Goal: Information Seeking & Learning: Learn about a topic

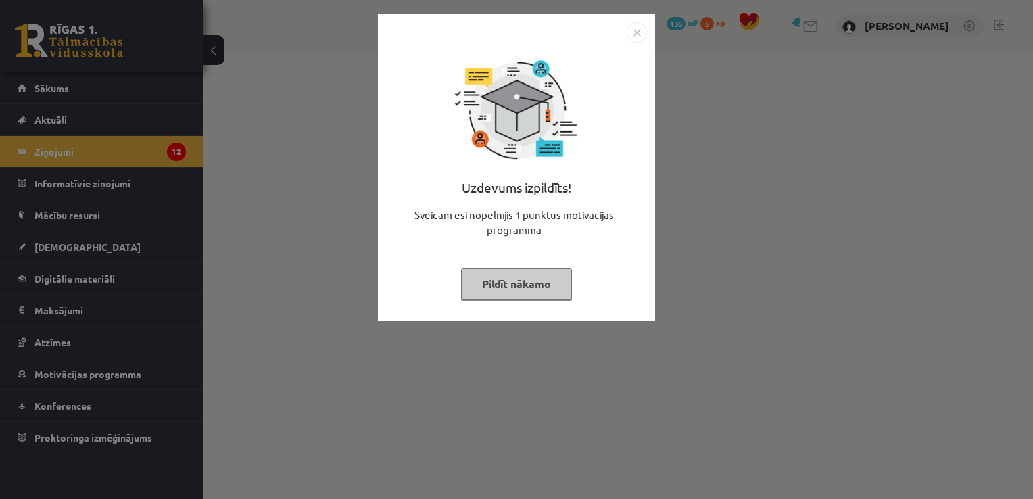
click at [635, 32] on img "Close" at bounding box center [637, 32] width 20 height 20
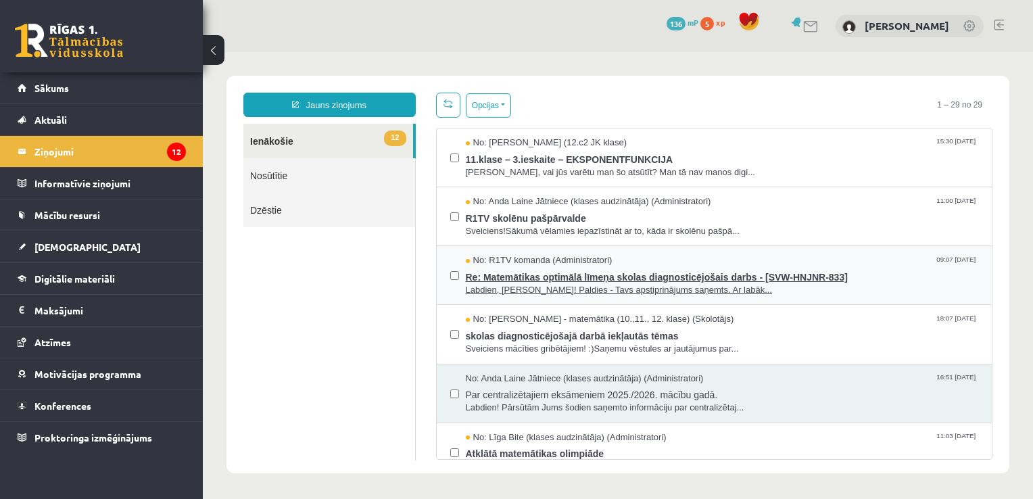
click at [535, 288] on span "Labdien, [PERSON_NAME]! Paldies - Tavs apstiprinājums saņemts. Ar labāk..." at bounding box center [722, 290] width 513 height 13
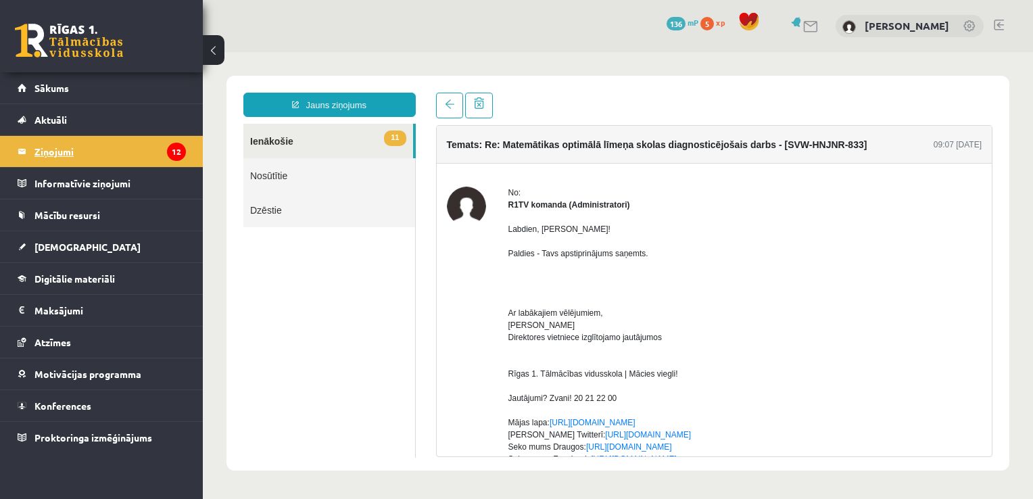
click at [95, 159] on legend "Ziņojumi 12" at bounding box center [109, 151] width 151 height 31
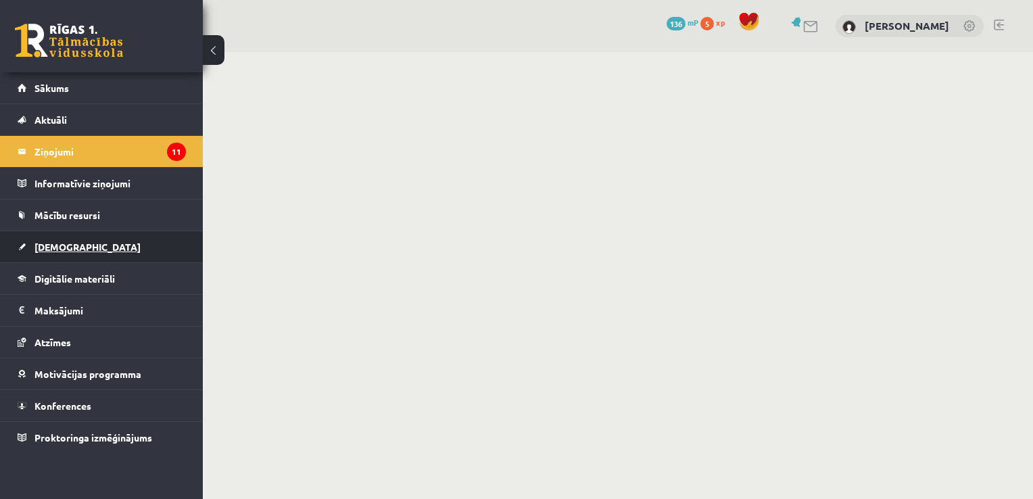
click at [70, 245] on span "[DEMOGRAPHIC_DATA]" at bounding box center [87, 247] width 106 height 12
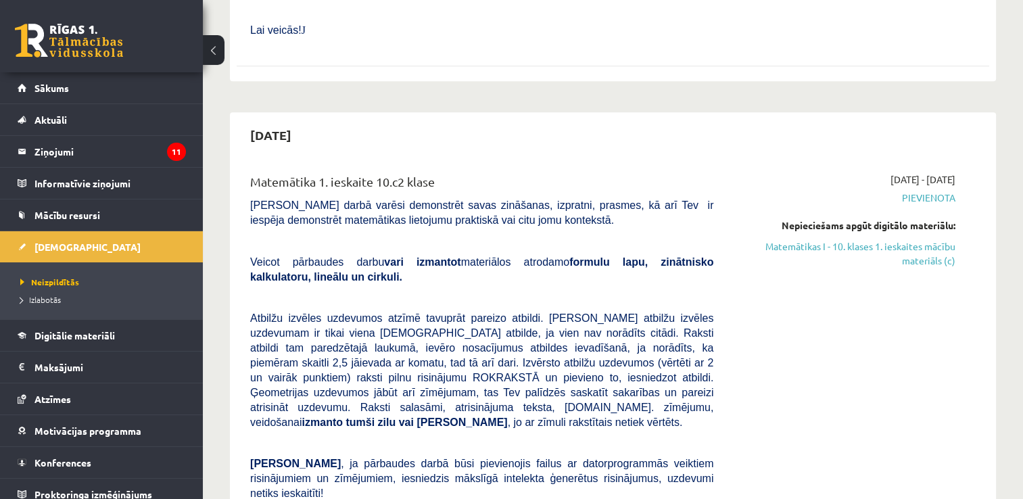
scroll to position [1624, 0]
click at [882, 240] on link "Matemātikas I - 10. klases 1. ieskaites mācību materiāls (c)" at bounding box center [845, 254] width 222 height 28
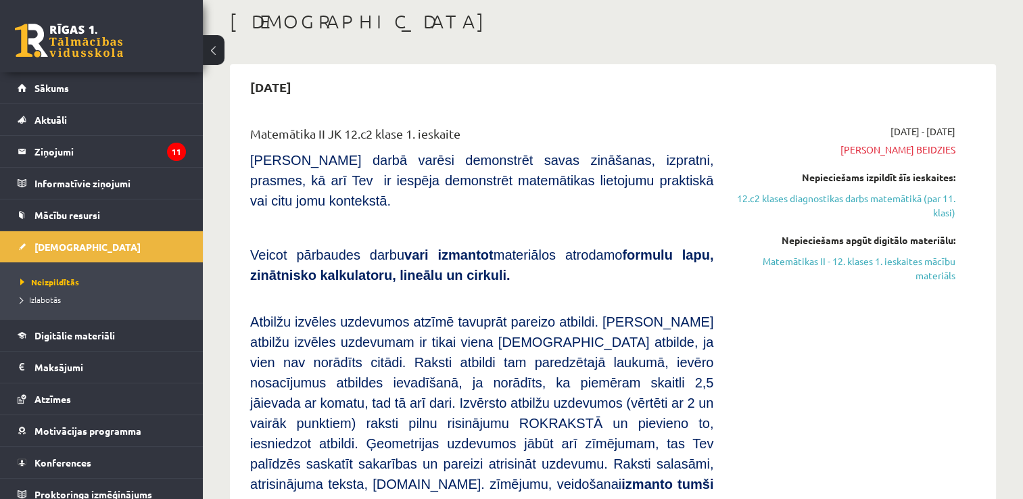
scroll to position [70, 0]
click at [861, 196] on link "12.c2 klases diagnostikas darbs matemātikā (par 11. klasi)" at bounding box center [845, 205] width 222 height 28
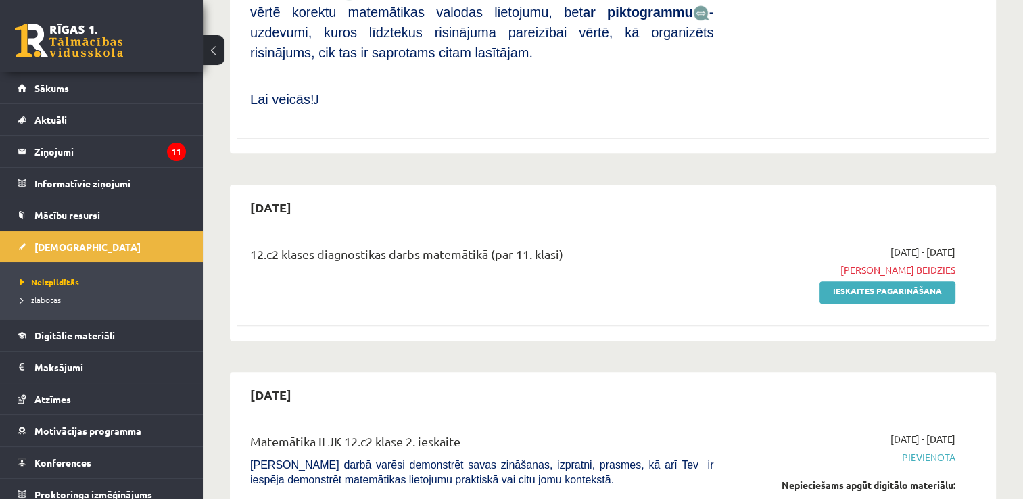
scroll to position [759, 0]
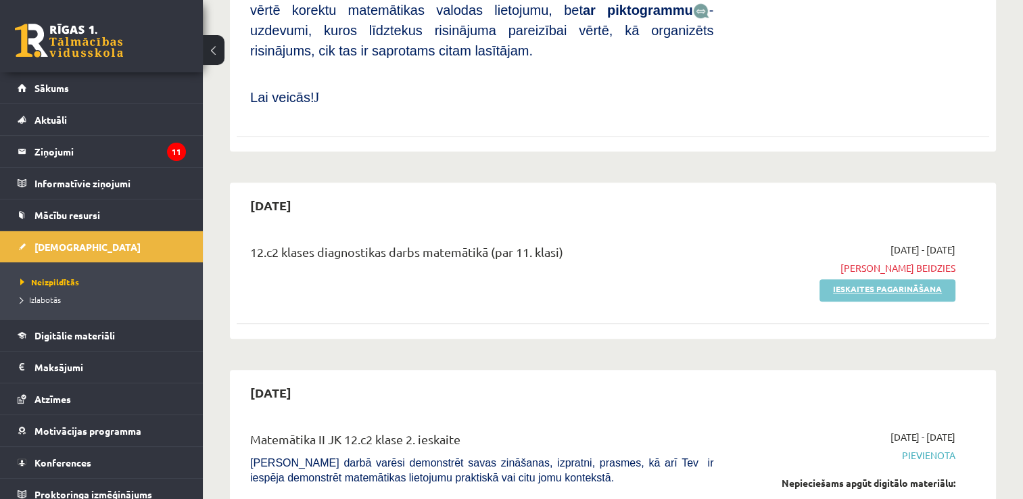
click at [871, 279] on link "Ieskaites pagarināšana" at bounding box center [887, 290] width 136 height 22
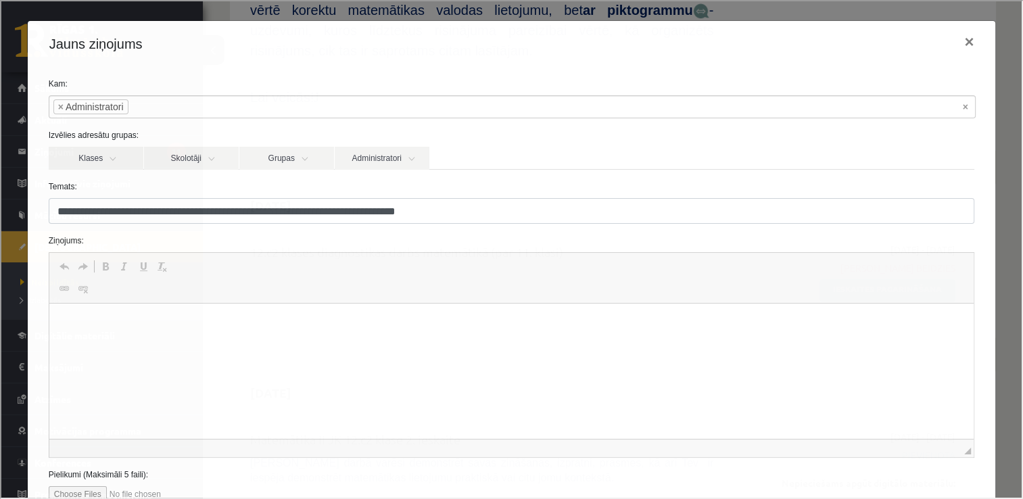
scroll to position [0, 0]
click at [373, 331] on html "**********" at bounding box center [511, 324] width 925 height 41
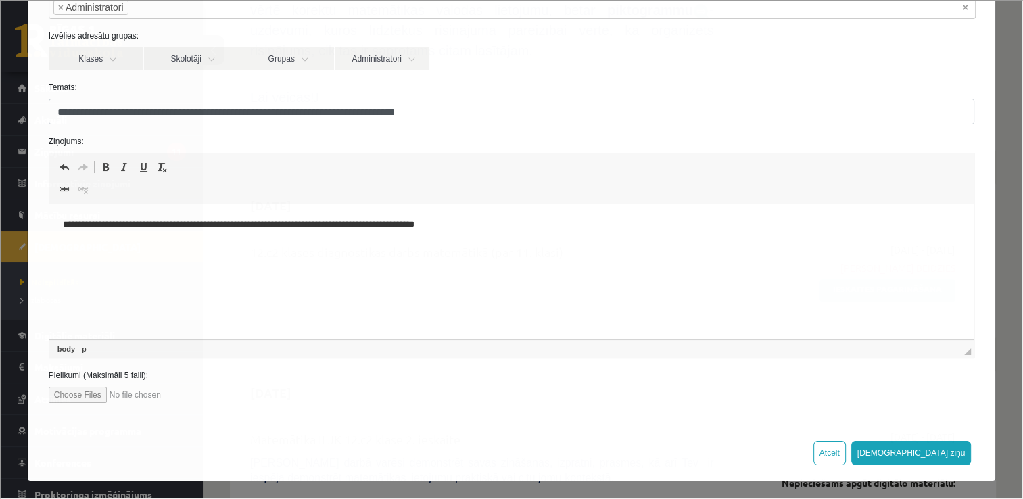
scroll to position [99, 0]
click at [938, 452] on button "Sūtīt ziņu" at bounding box center [910, 452] width 120 height 24
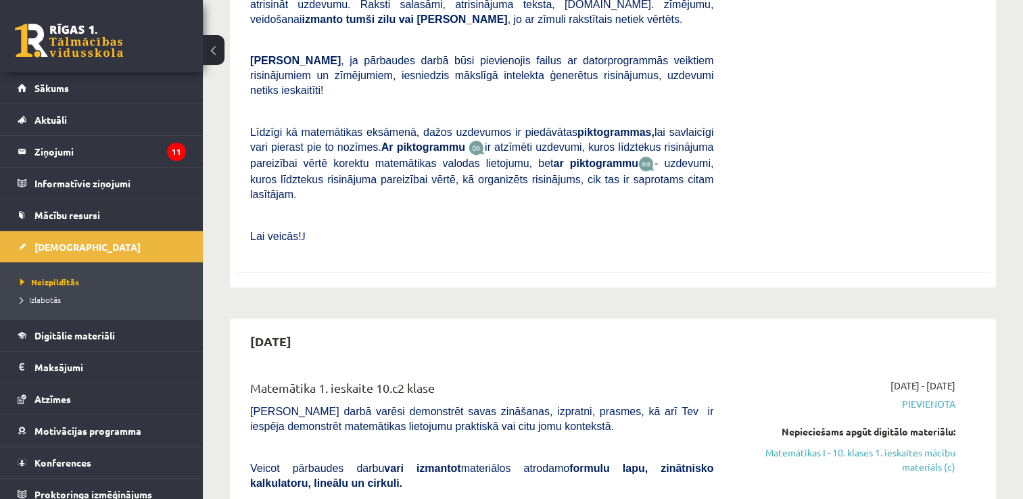
scroll to position [1421, 0]
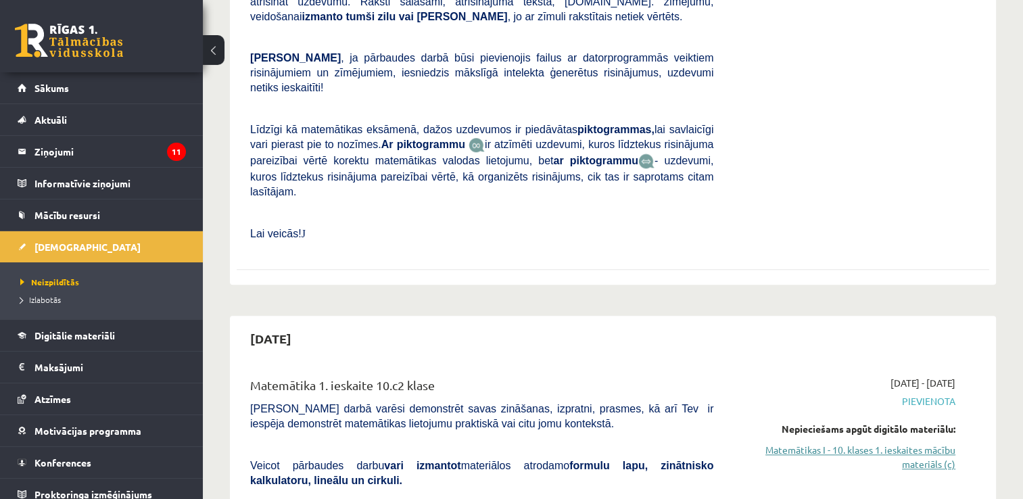
click at [814, 443] on link "Matemātikas I - 10. klases 1. ieskaites mācību materiāls (c)" at bounding box center [845, 457] width 222 height 28
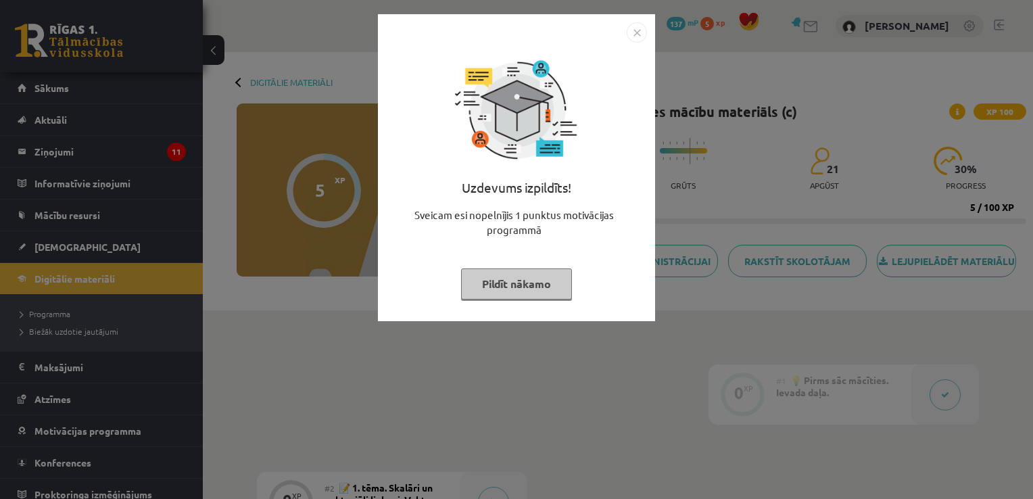
click at [633, 25] on img "Close" at bounding box center [637, 32] width 20 height 20
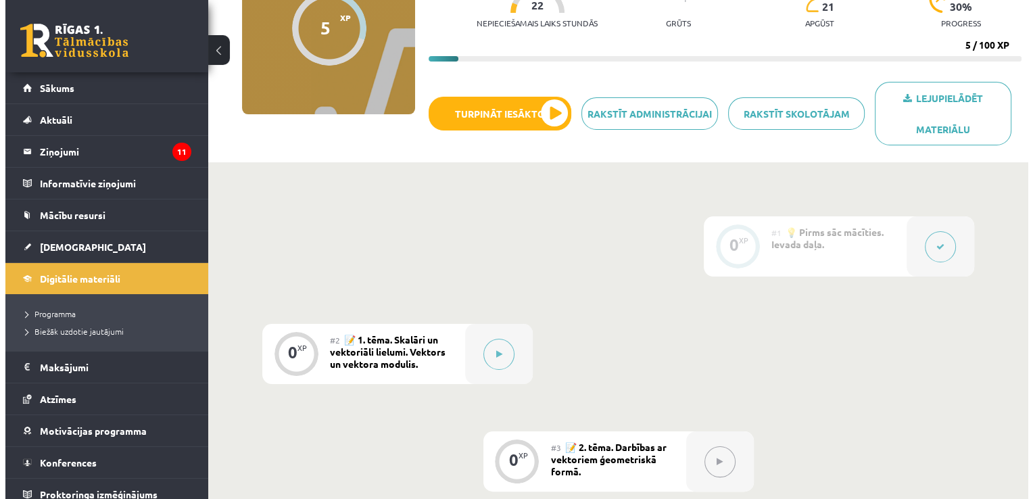
scroll to position [181, 0]
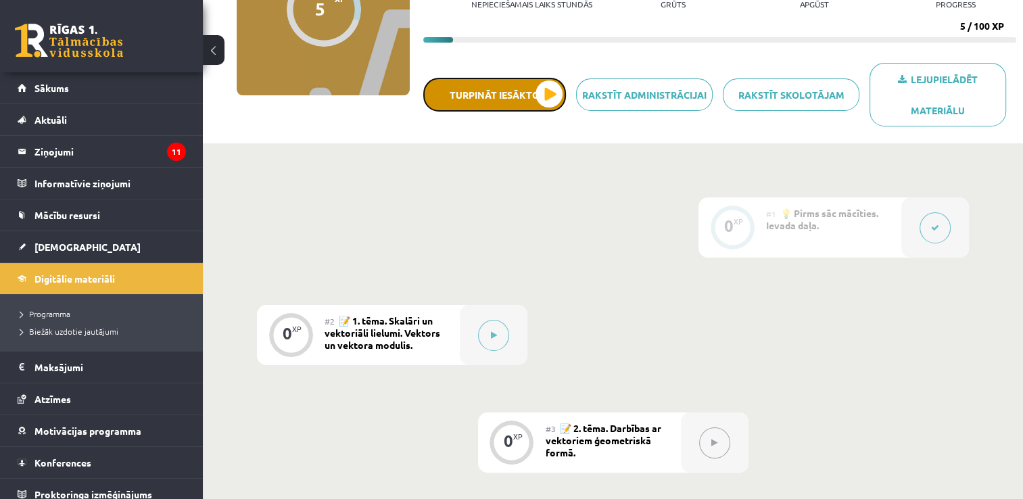
click at [552, 92] on button "Turpināt iesākto" at bounding box center [494, 95] width 143 height 34
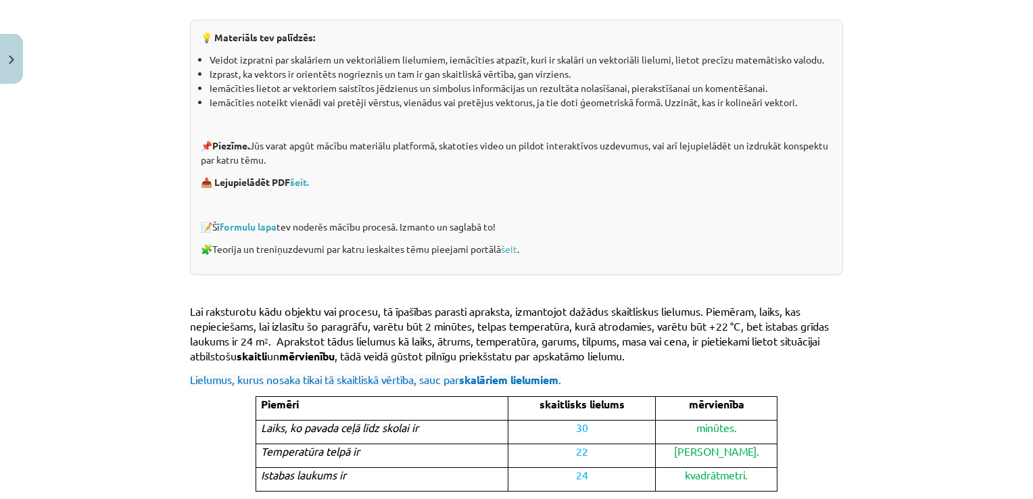
scroll to position [292, 0]
click at [301, 181] on link "šeit." at bounding box center [299, 181] width 19 height 12
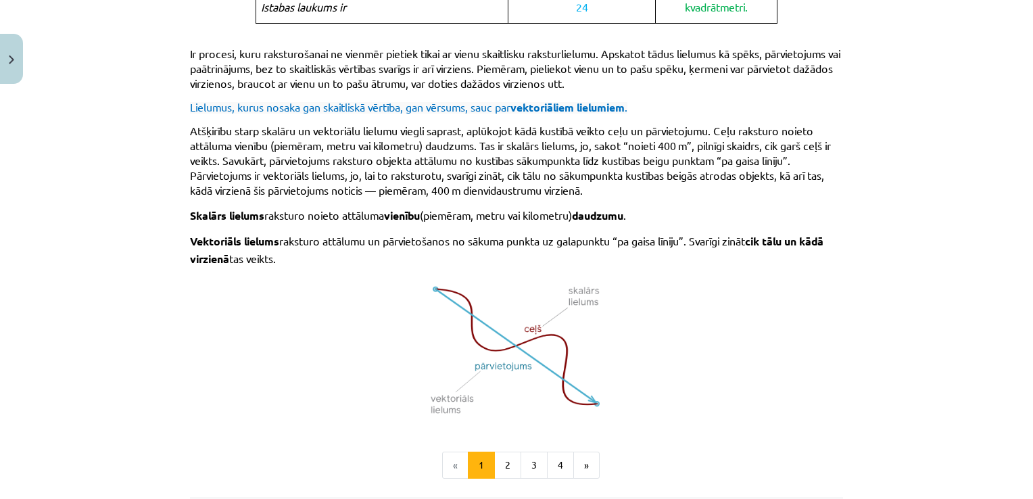
scroll to position [792, 0]
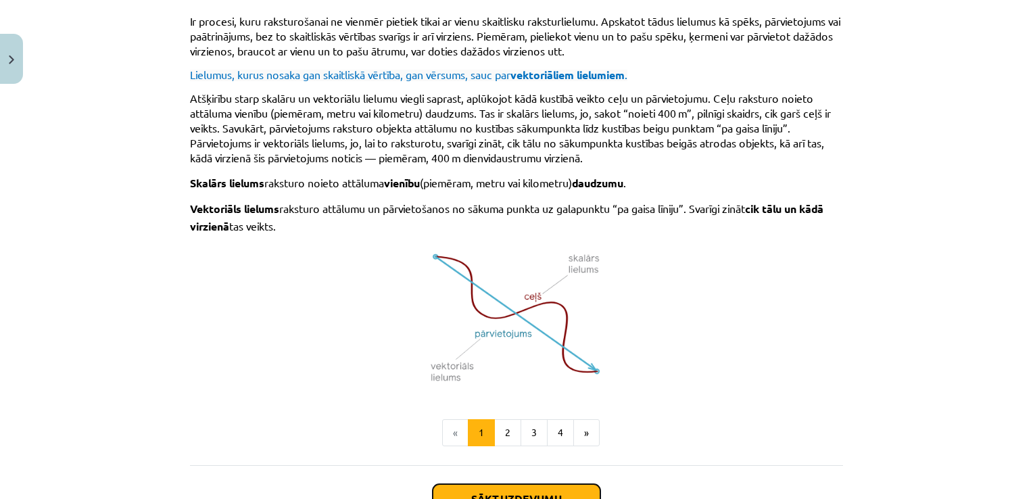
click at [506, 484] on button "Sākt uzdevumu" at bounding box center [517, 499] width 168 height 30
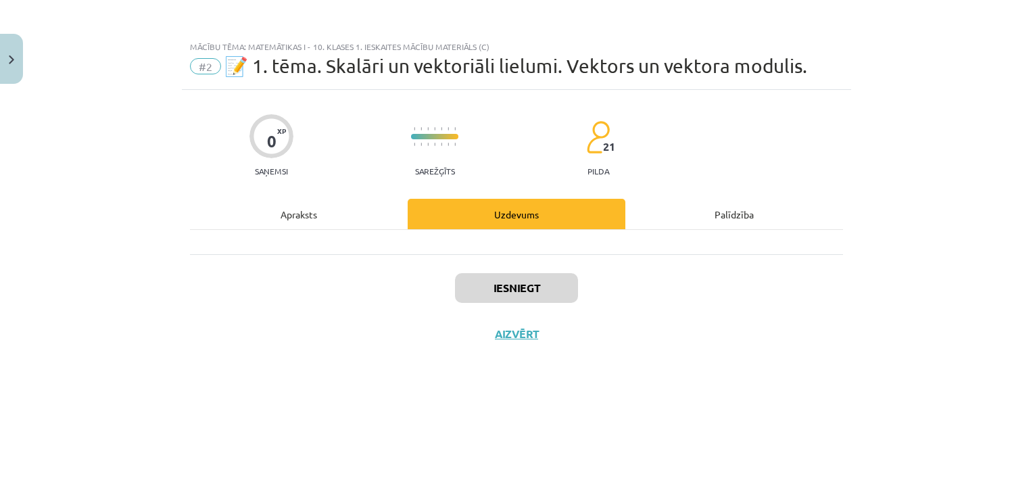
scroll to position [0, 0]
click at [520, 335] on button "Aizvērt" at bounding box center [516, 334] width 51 height 14
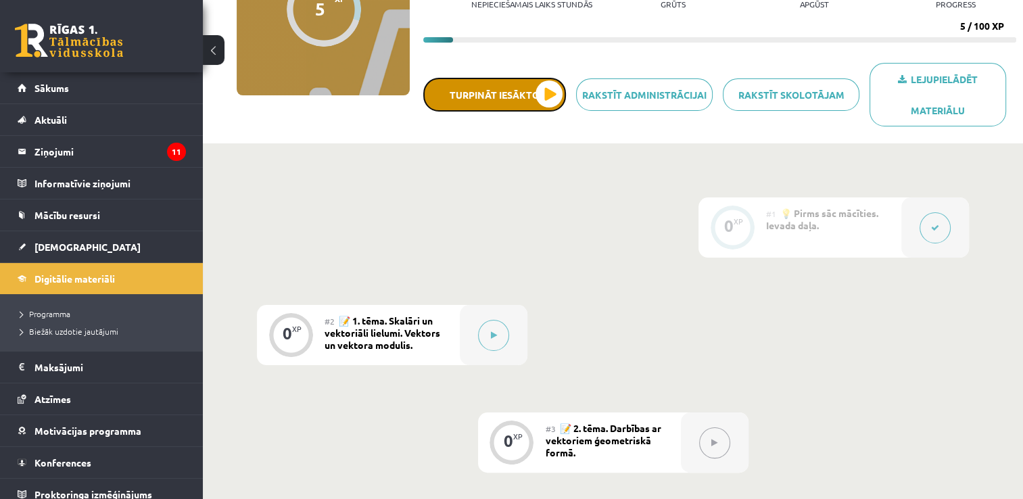
click at [545, 97] on button "Turpināt iesākto" at bounding box center [494, 95] width 143 height 34
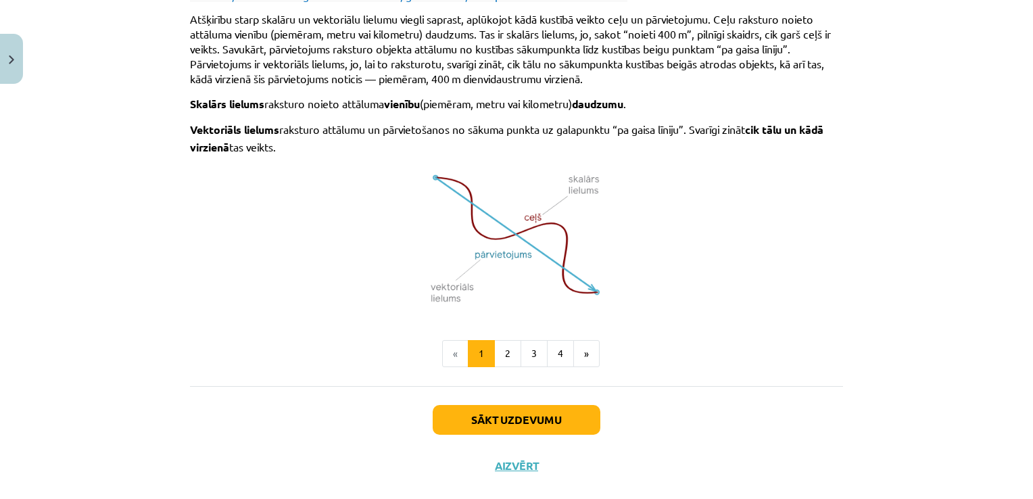
scroll to position [887, 0]
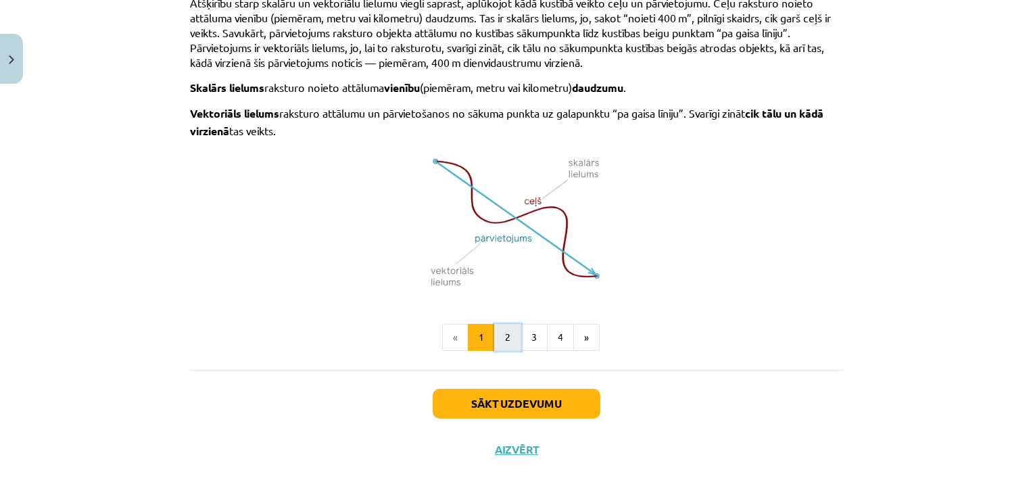
click at [499, 334] on button "2" at bounding box center [507, 337] width 27 height 27
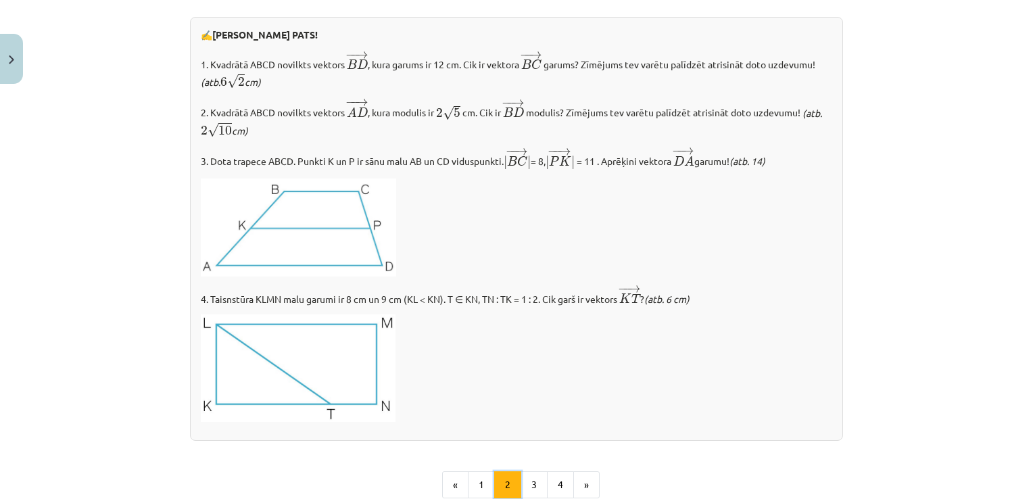
scroll to position [1451, 0]
click at [208, 61] on p "1. Kvadrātā ABCD novilkts vektors ﻿ − − → B D B D → , kura garums ir 12 cm. Cik…" at bounding box center [516, 70] width 631 height 39
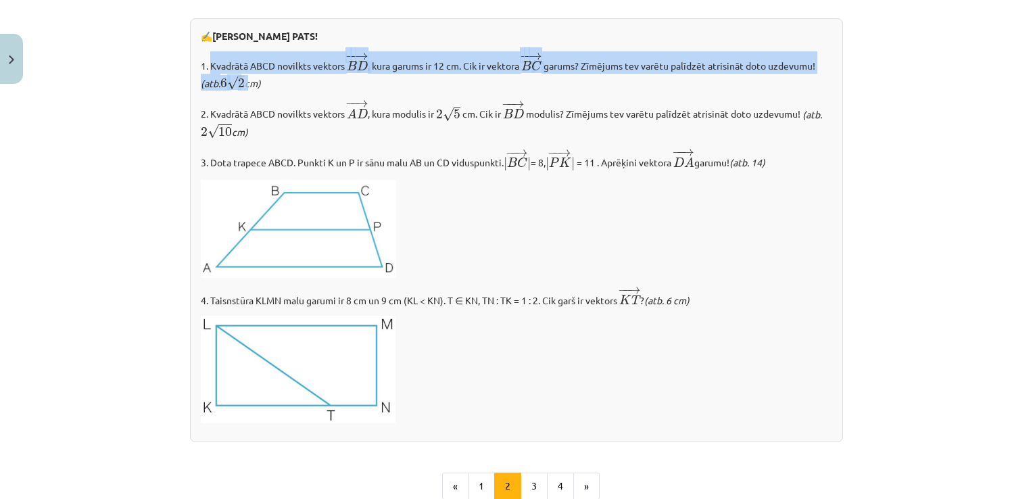
drag, startPoint x: 208, startPoint y: 61, endPoint x: 239, endPoint y: 72, distance: 32.3
click at [239, 72] on p "1. Kvadrātā ABCD novilkts vektors ﻿ − − → B D B D → , kura garums ir 12 cm. Cik…" at bounding box center [516, 70] width 631 height 39
click at [239, 78] on span "2" at bounding box center [241, 82] width 7 height 9
click at [229, 70] on p "1. Kvadrātā ABCD novilkts vektors ﻿ − − → B D B D → , kura garums ir 12 cm. Cik…" at bounding box center [516, 70] width 631 height 39
drag, startPoint x: 208, startPoint y: 61, endPoint x: 832, endPoint y: 63, distance: 624.0
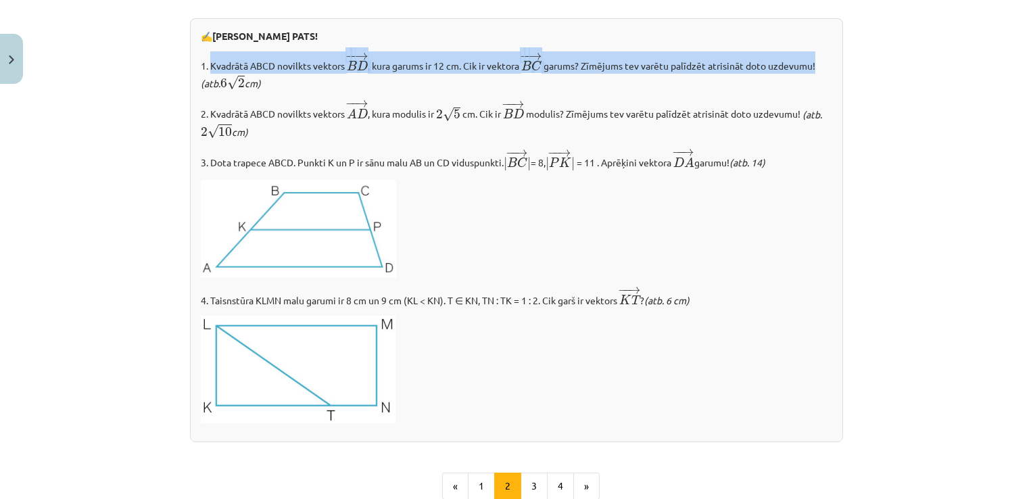
click at [832, 63] on div "✍️ [PERSON_NAME] PATS! 1. Kvadrātā ABCD novilkts vektors ﻿ − − → B D B D → , ku…" at bounding box center [516, 230] width 653 height 424
copy p "Kvadrātā ABCD novilkts vektors ﻿ − − → B D B D → , kura garums ir 12 cm. Cik ir…"
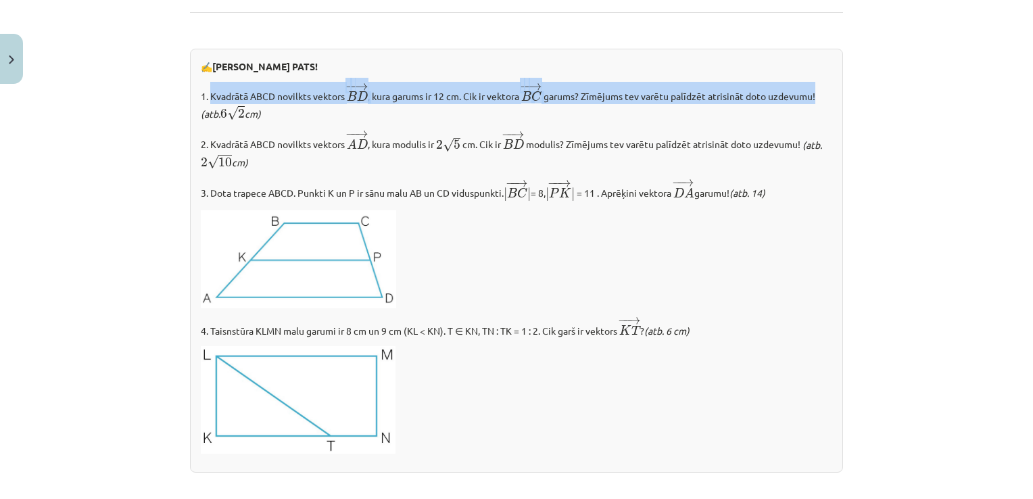
scroll to position [1418, 0]
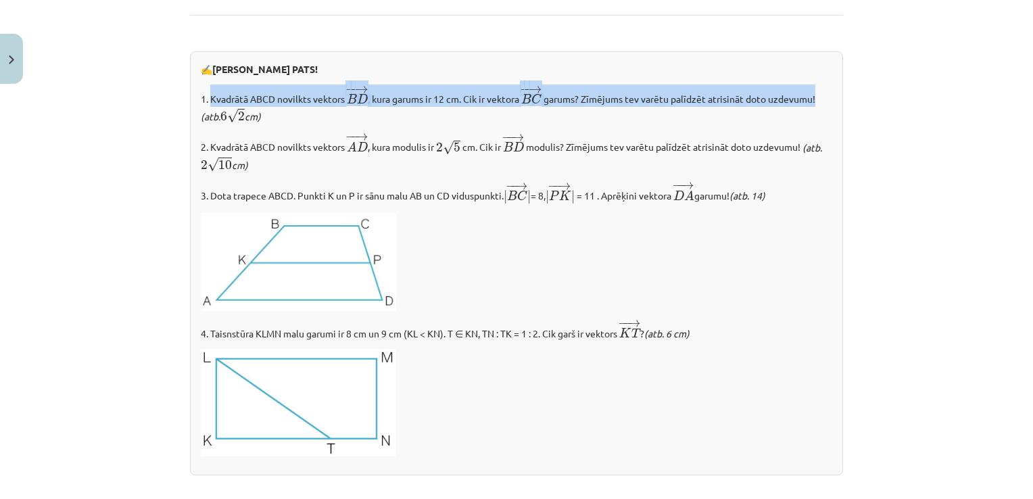
drag, startPoint x: 206, startPoint y: 145, endPoint x: 255, endPoint y: 164, distance: 52.9
click at [255, 164] on p "2. Kvadrātā ABCD novilkts vektors ﻿ − − → A D A D → ﻿﻿, kura modulis ir 2 √ 5 2…" at bounding box center [516, 152] width 631 height 41
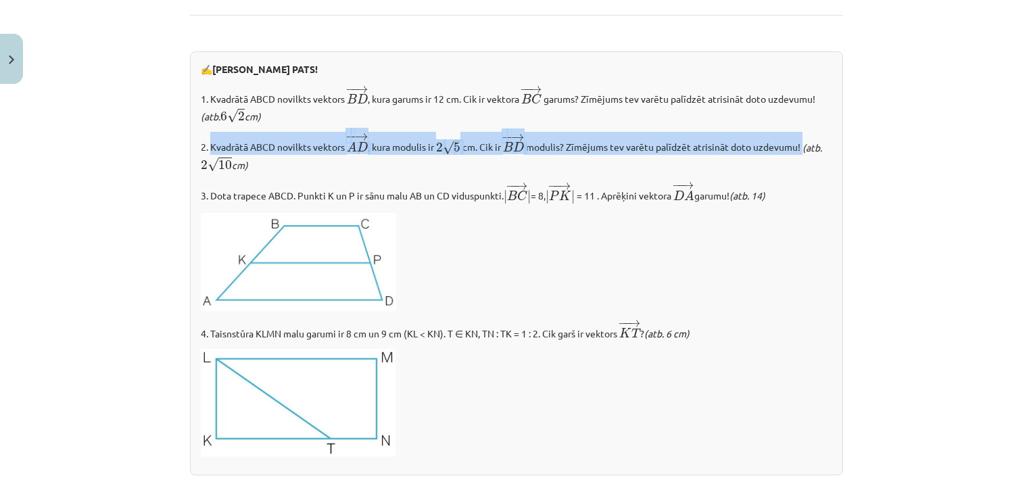
drag, startPoint x: 207, startPoint y: 142, endPoint x: 800, endPoint y: 139, distance: 593.6
click at [800, 139] on p "2. Kvadrātā ABCD novilkts vektors ﻿ − − → A D A D → ﻿﻿, kura modulis ir 2 √ 5 2…" at bounding box center [516, 152] width 631 height 41
copy p "Kvadrātā ABCD novilkts vektors ﻿ − − → A D A D → ﻿﻿, kura modulis ir 2 √ 5 2 5 …"
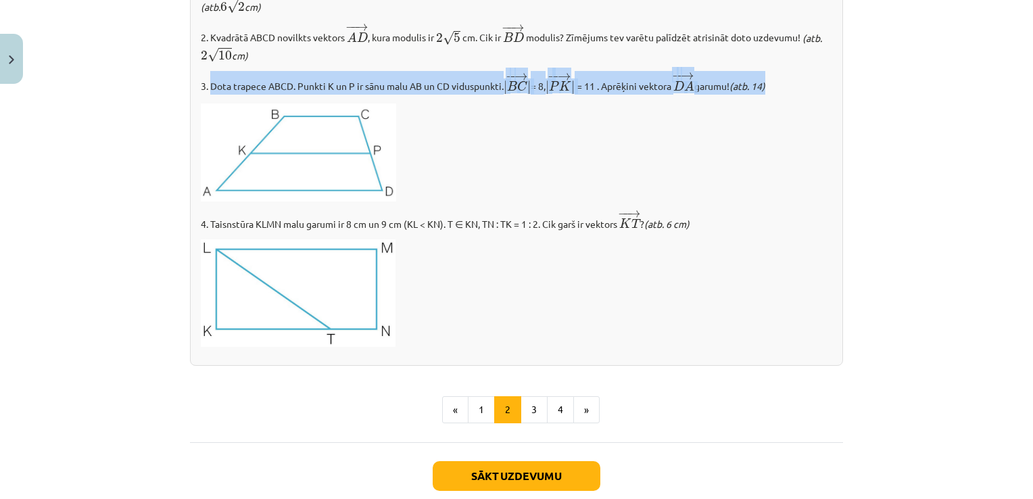
drag, startPoint x: 206, startPoint y: 81, endPoint x: 797, endPoint y: 86, distance: 590.9
click at [797, 86] on p "3. Dota trapece ABCD. Punkti K un P ir sānu malu AB un CD viduspunkti. | − − → …" at bounding box center [516, 83] width 631 height 24
copy p "Dota trapece ABCD. Punkti K un P ir sānu malu AB un CD viduspunkti. | − − → B C…"
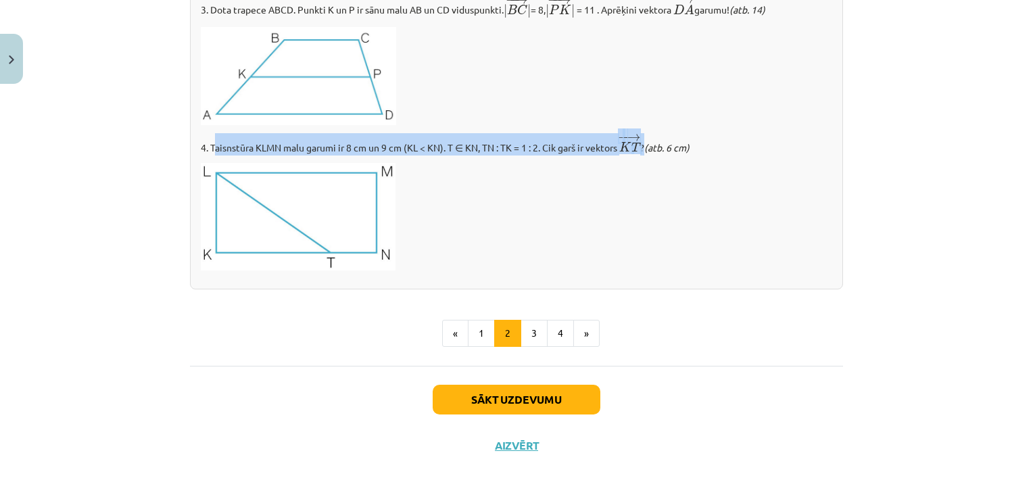
drag, startPoint x: 208, startPoint y: 142, endPoint x: 644, endPoint y: 141, distance: 435.4
click at [644, 141] on p "4. Taisnstūra KLMN malu garumi ir 8 cm un 9 cm (KL < KN). T ∈ KN, [GEOGRAPHIC_D…" at bounding box center [516, 144] width 631 height 22
copy p "aisnstūra KLMN malu garumi ir 8 cm un 9 cm (KL < KN). T ∈ KN, [GEOGRAPHIC_DATA]…"
